Goal: Task Accomplishment & Management: Use online tool/utility

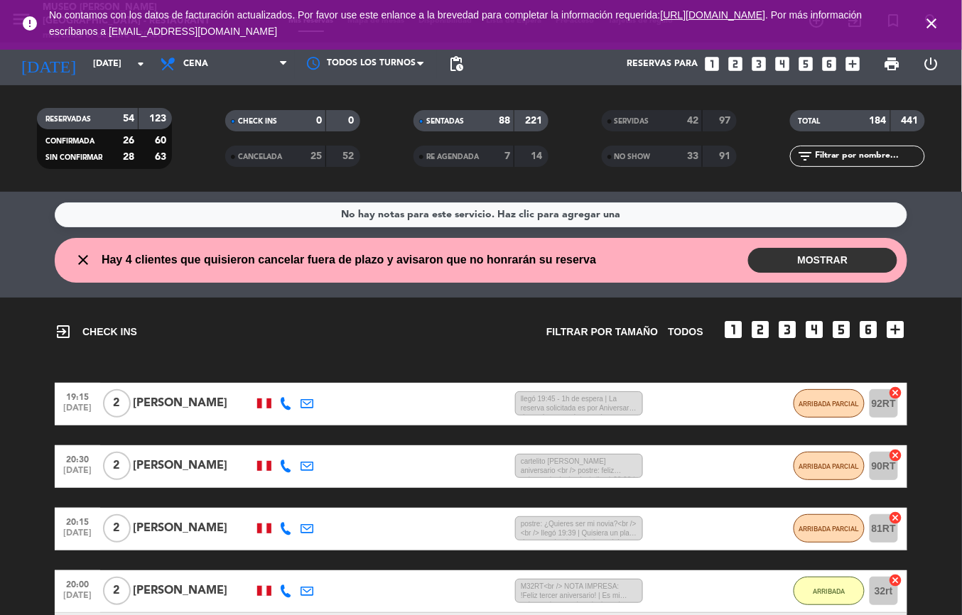
click at [937, 21] on icon "close" at bounding box center [931, 23] width 17 height 17
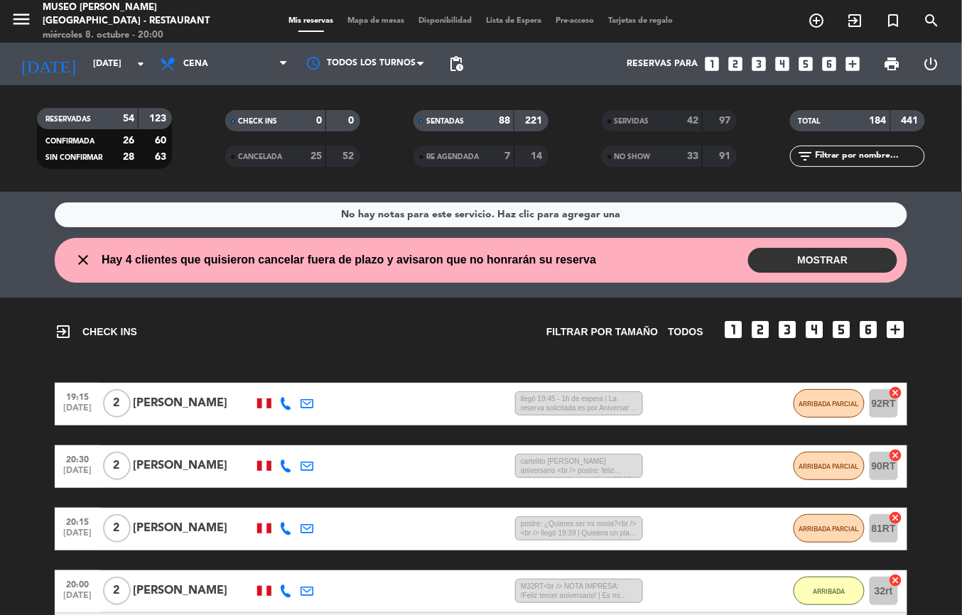
click at [382, 20] on span "Mapa de mesas" at bounding box center [376, 21] width 71 height 8
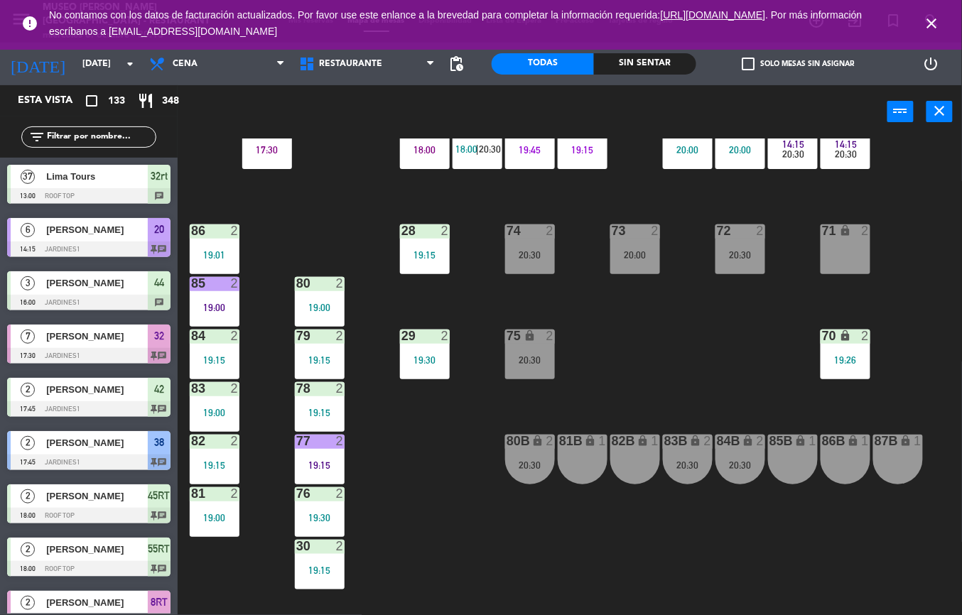
scroll to position [464, 0]
click at [313, 463] on div "19:15" at bounding box center [320, 465] width 50 height 10
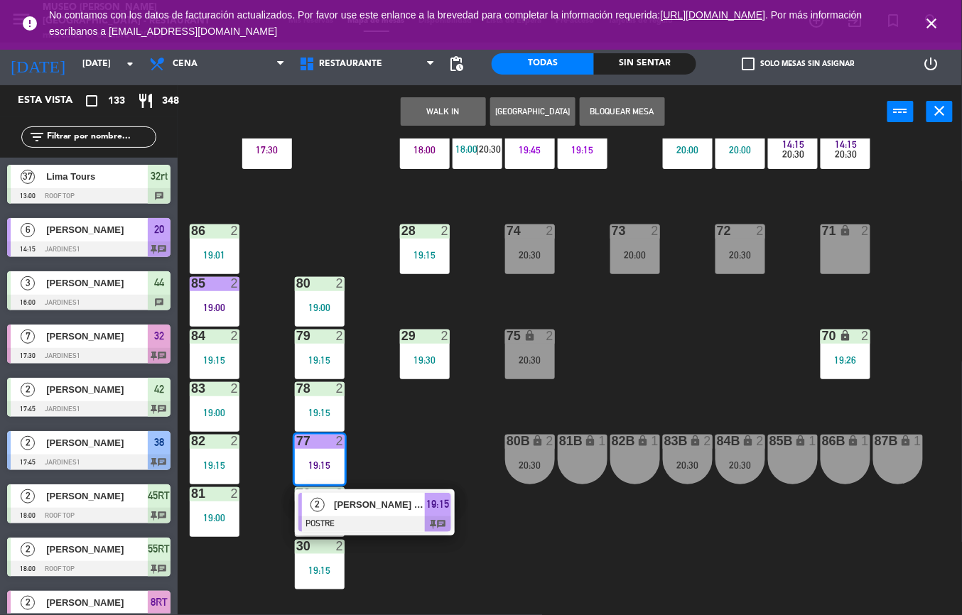
click at [379, 503] on span "[PERSON_NAME] Tomy" at bounding box center [379, 504] width 91 height 15
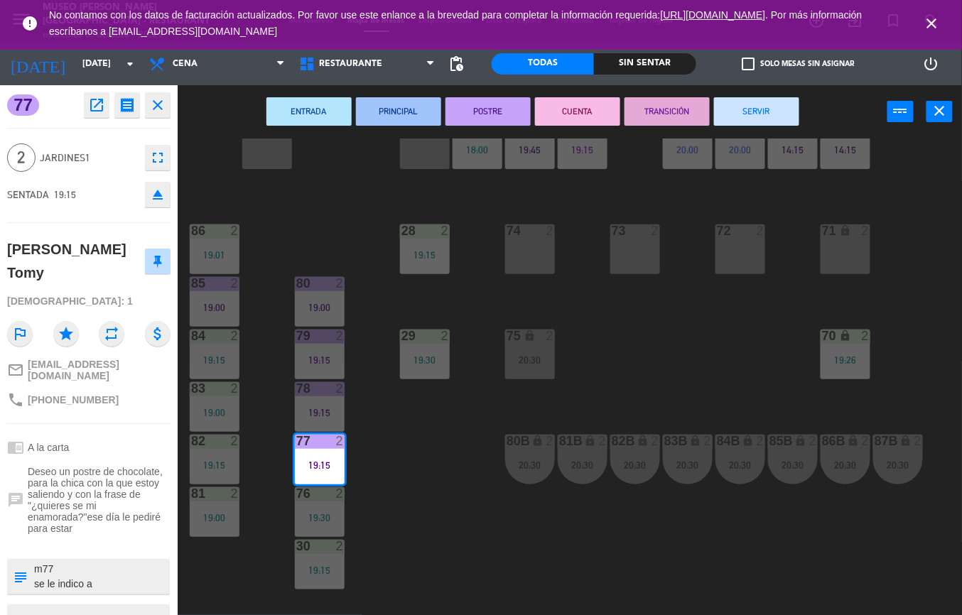
click at [467, 527] on div "44 5 20:00 49 2 19:00 54 4 19:00 64 1 19:02 48 2 18:15 53 2 19:45 63 2 20:15 43…" at bounding box center [574, 376] width 774 height 477
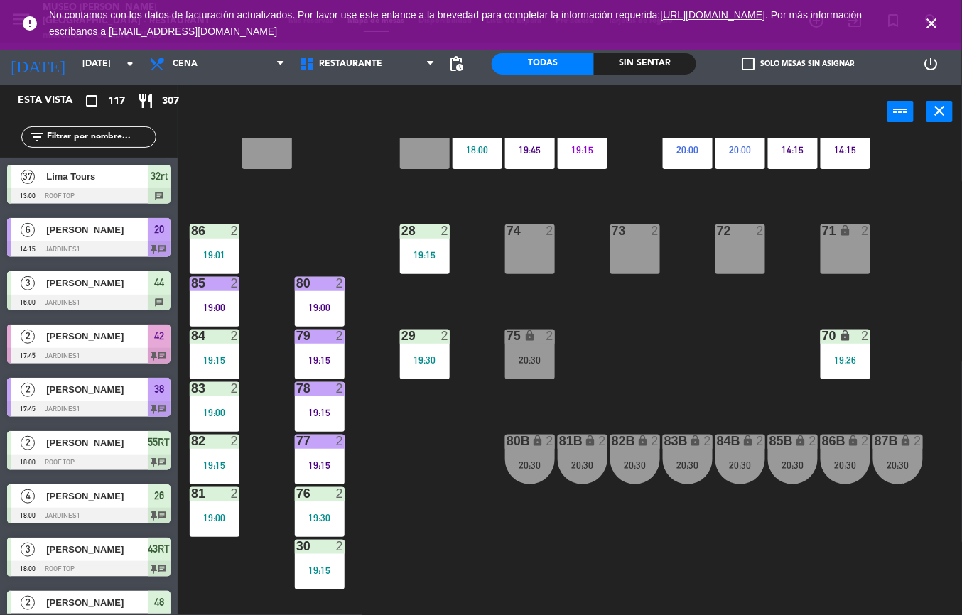
scroll to position [0, 0]
click at [207, 521] on div "19:00" at bounding box center [215, 518] width 50 height 10
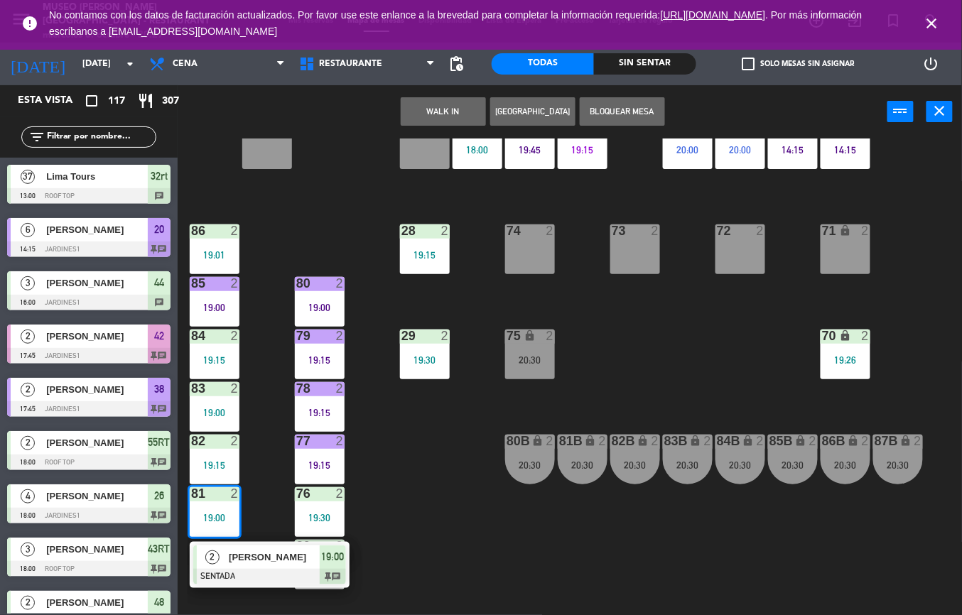
click at [231, 566] on div "[PERSON_NAME]" at bounding box center [273, 556] width 92 height 23
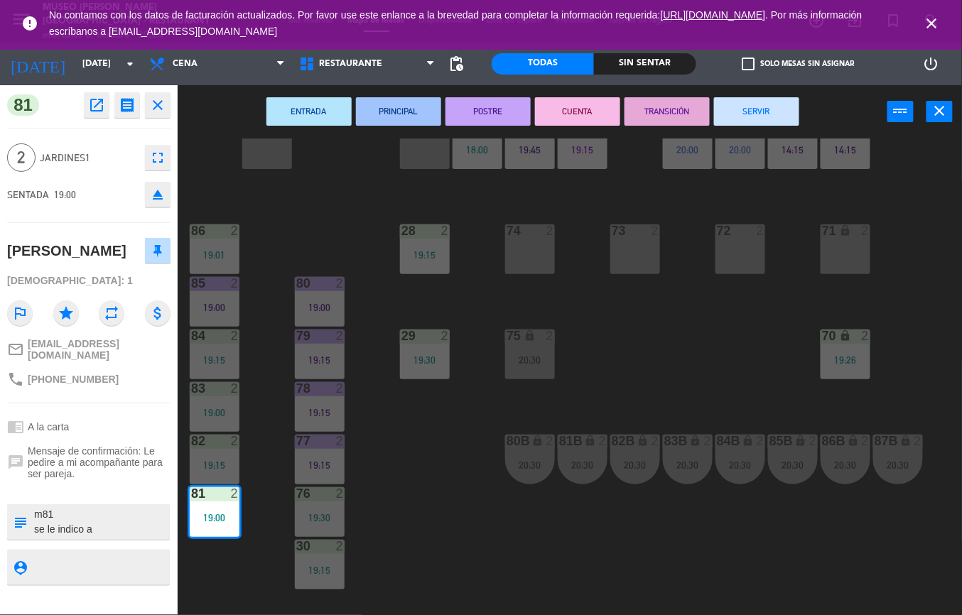
click at [446, 521] on div "44 5 20:00 49 2 19:00 54 4 19:00 64 1 19:02 48 2 18:15 53 2 19:45 63 2 20:15 43…" at bounding box center [574, 376] width 774 height 477
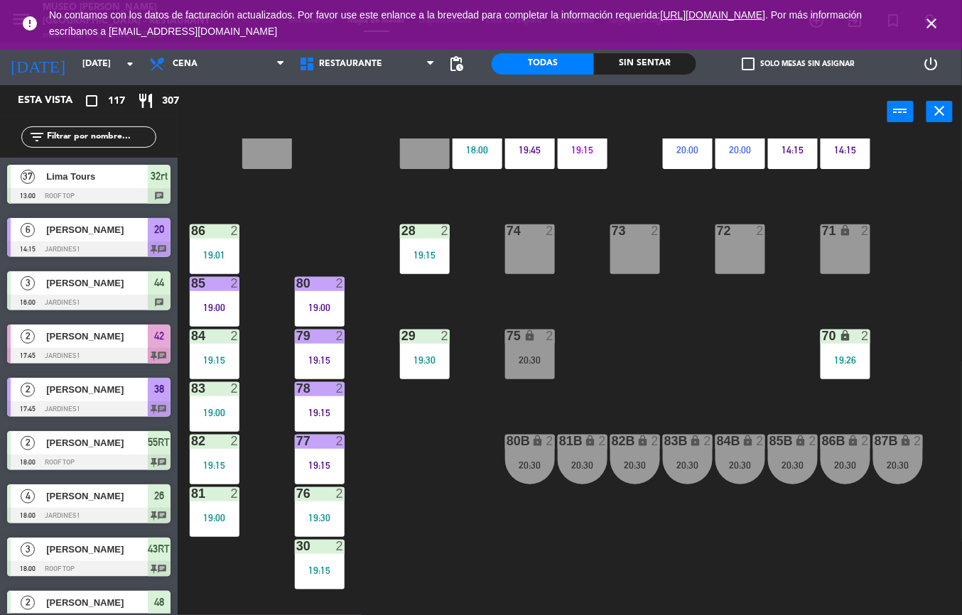
click at [216, 460] on div "19:15" at bounding box center [215, 465] width 50 height 10
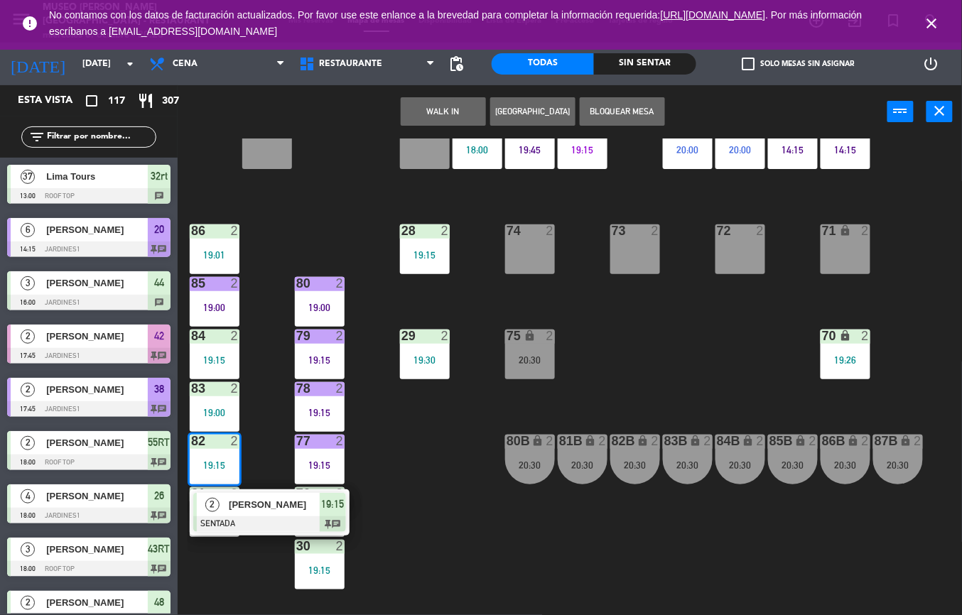
click at [283, 521] on div at bounding box center [269, 524] width 153 height 16
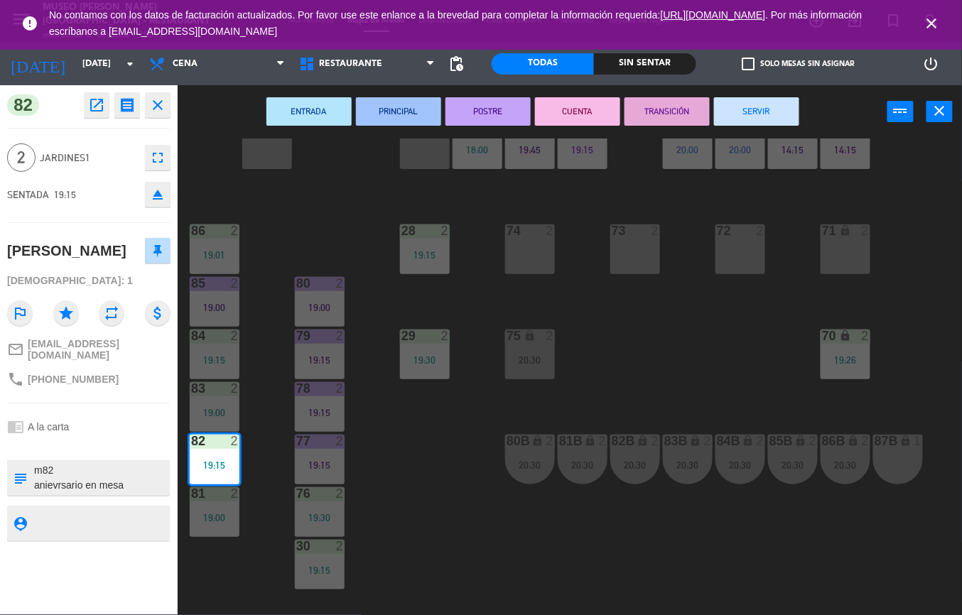
click at [713, 364] on div "44 5 20:00 49 2 19:00 54 4 19:00 64 1 19:02 48 2 18:15 53 2 19:45 63 2 20:15 43…" at bounding box center [574, 376] width 774 height 477
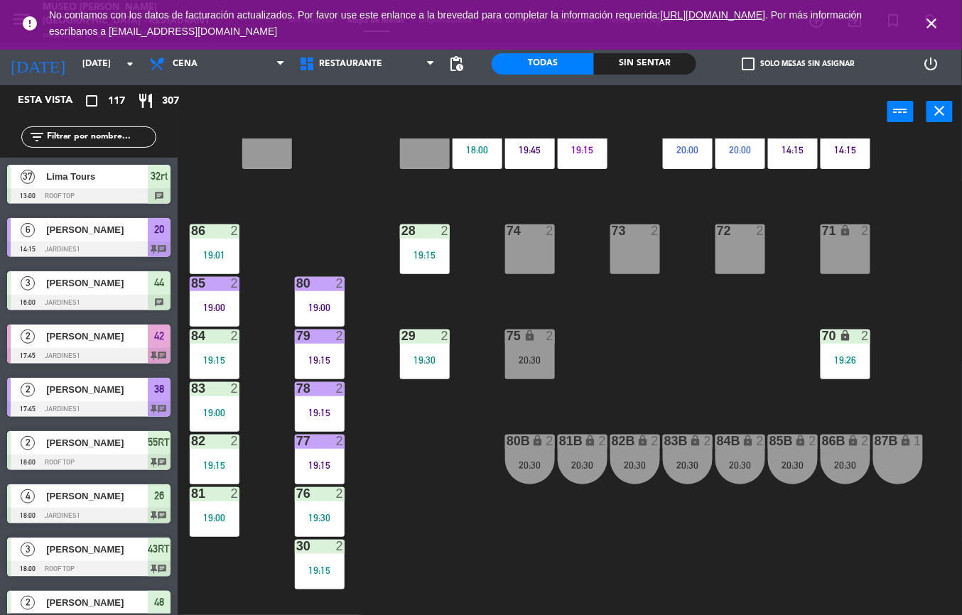
click at [327, 460] on div "19:15" at bounding box center [320, 465] width 50 height 10
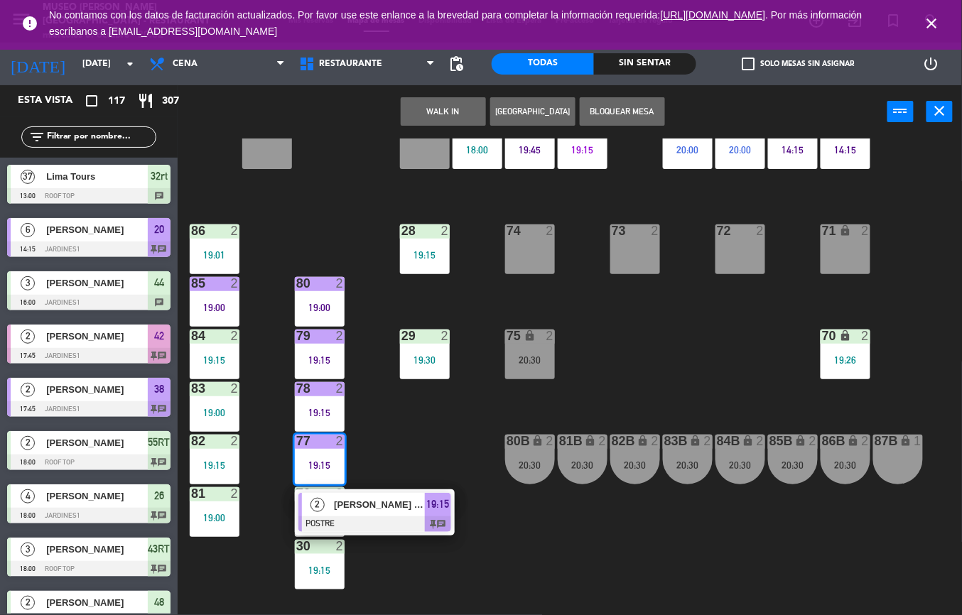
click at [396, 506] on span "[PERSON_NAME] Tomy" at bounding box center [379, 504] width 91 height 15
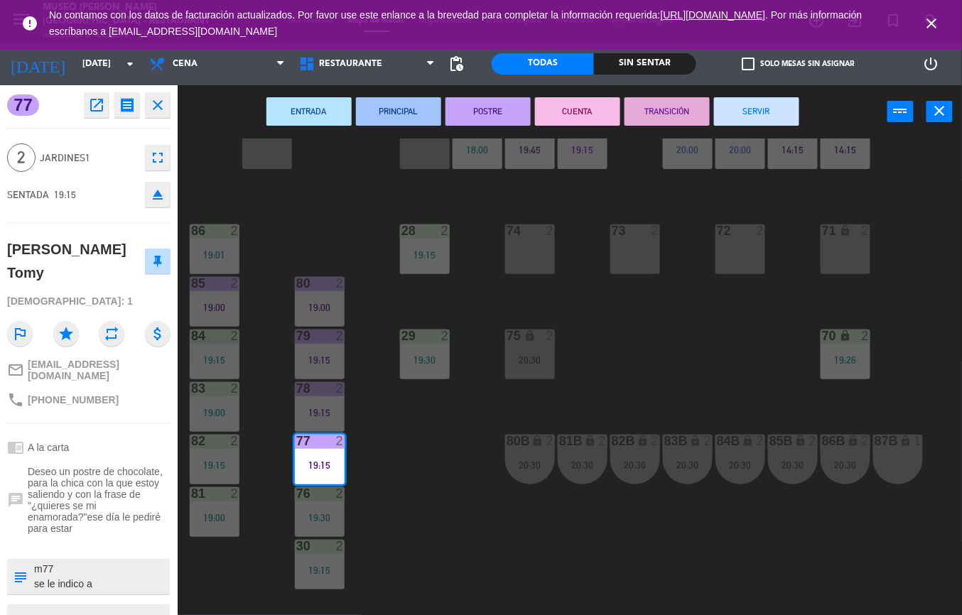
click at [413, 454] on div "44 5 20:00 49 2 19:00 54 4 19:00 64 1 19:02 48 2 18:15 53 2 19:45 63 2 20:15 43…" at bounding box center [574, 376] width 774 height 477
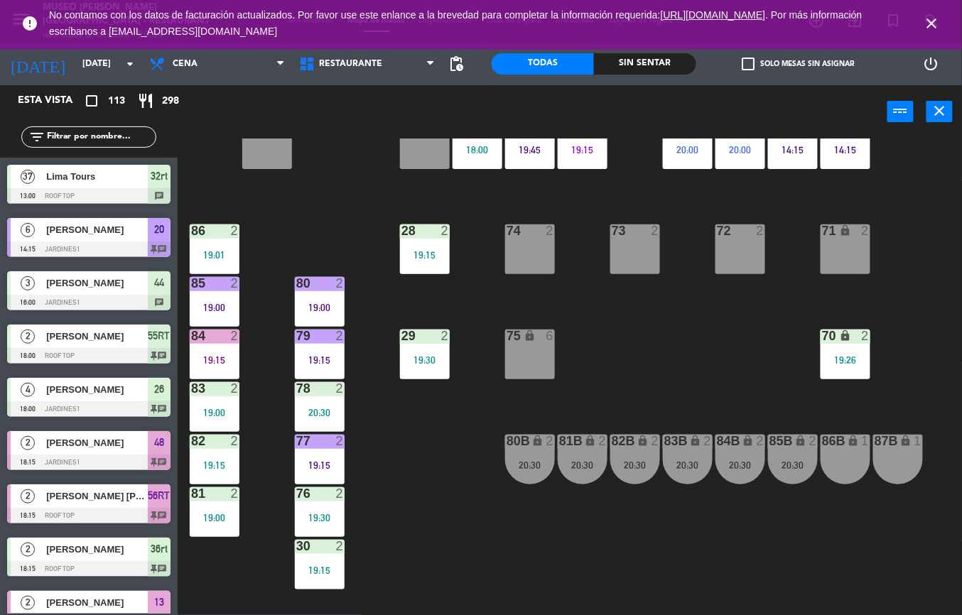
click at [467, 540] on div "44 5 20:00 49 2 19:00 54 4 19:00 64 1 19:02 48 2 18:15 53 2 19:45 63 2 20:15 43…" at bounding box center [574, 376] width 774 height 477
click at [222, 460] on div "19:15" at bounding box center [215, 465] width 50 height 10
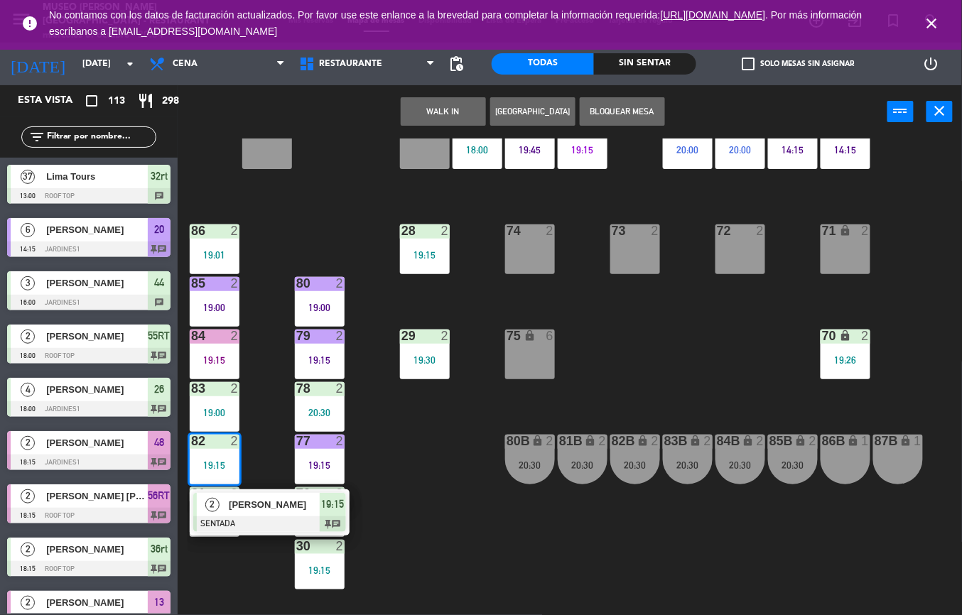
click at [301, 513] on div "[PERSON_NAME]" at bounding box center [273, 504] width 92 height 23
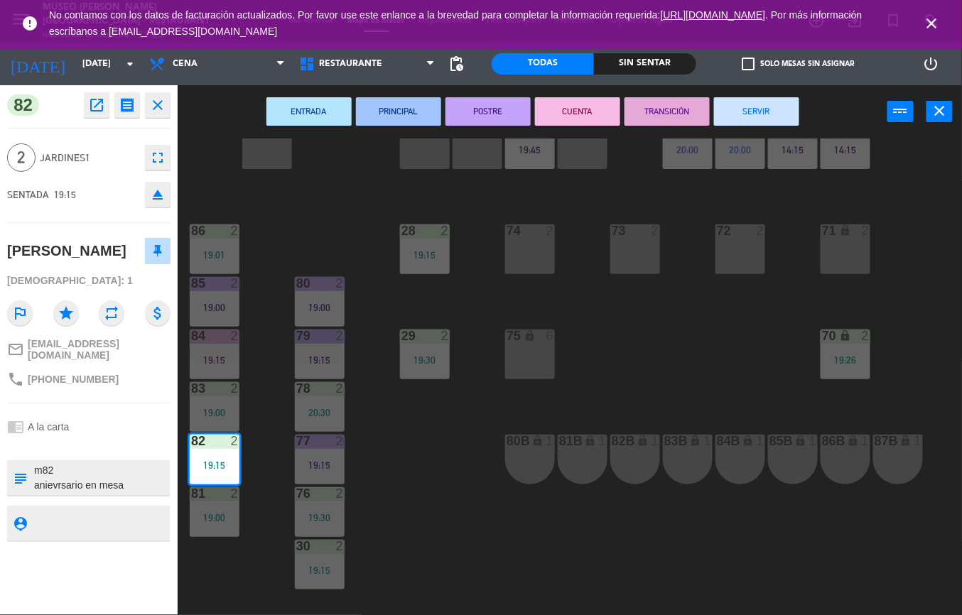
click at [444, 491] on div "44 5 20:00 49 2 54 4 19:00 64 2 48 2 53 4 63 2 20:15 43 4 62 2 42 2 52 2 20:15 …" at bounding box center [574, 376] width 774 height 477
click at [219, 513] on div "19:00" at bounding box center [215, 518] width 50 height 10
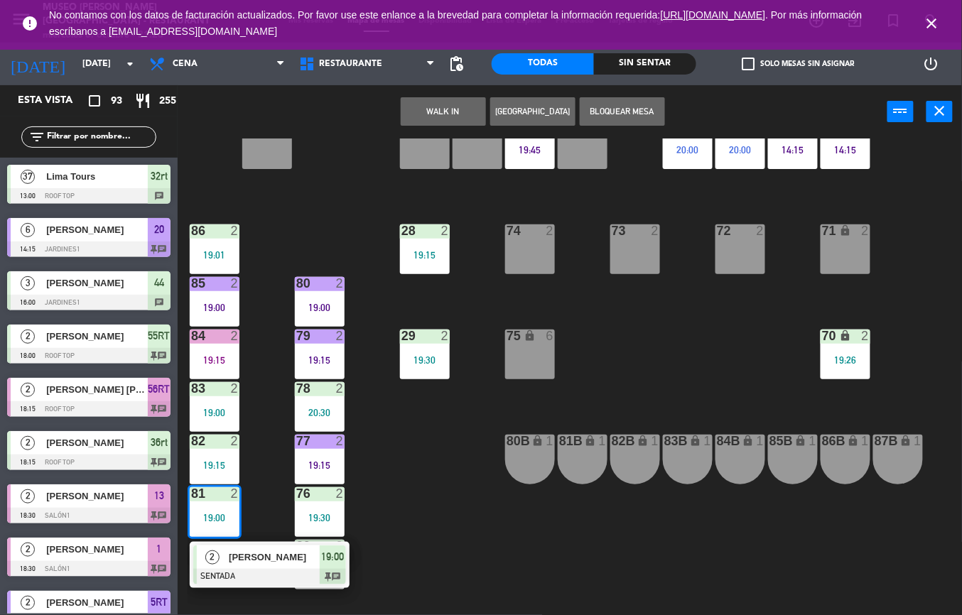
click at [276, 564] on span "[PERSON_NAME]" at bounding box center [274, 557] width 91 height 15
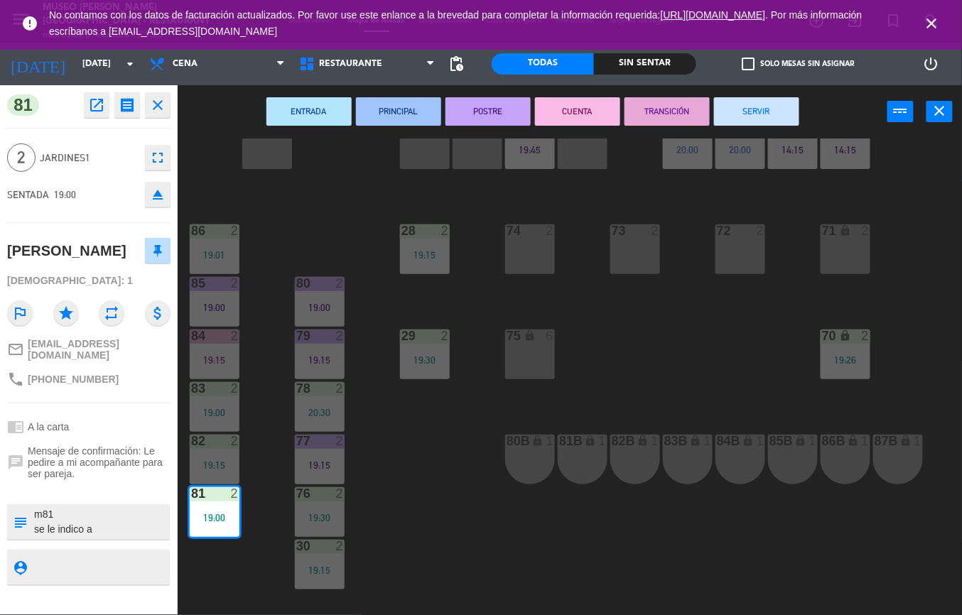
click at [463, 526] on div "44 5 20:00 49 2 54 4 19:00 64 2 48 2 53 4 63 2 20:15 43 4 62 2 42 2 52 2 20:15 …" at bounding box center [574, 376] width 774 height 477
